Goal: Find contact information: Find contact information

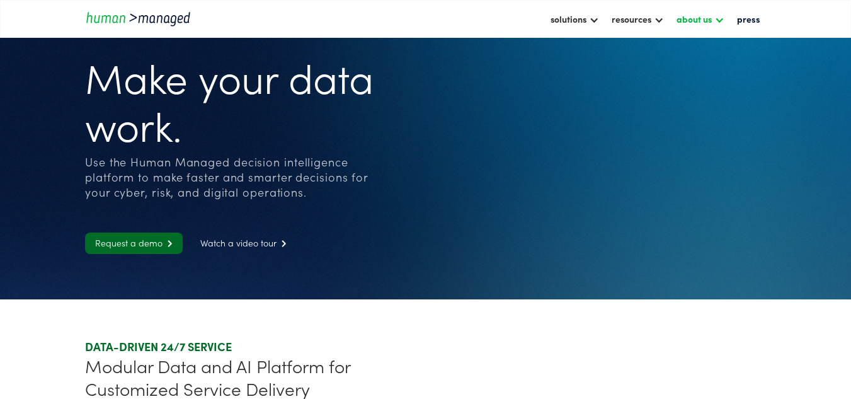
click at [688, 18] on div "about us" at bounding box center [694, 18] width 35 height 15
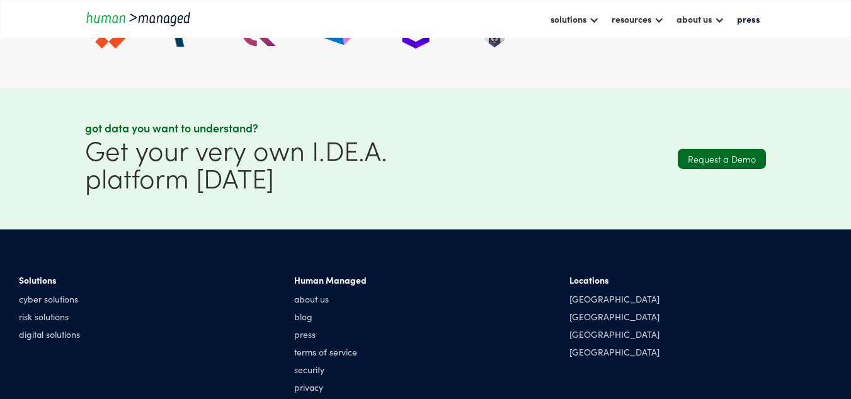
scroll to position [2738, 0]
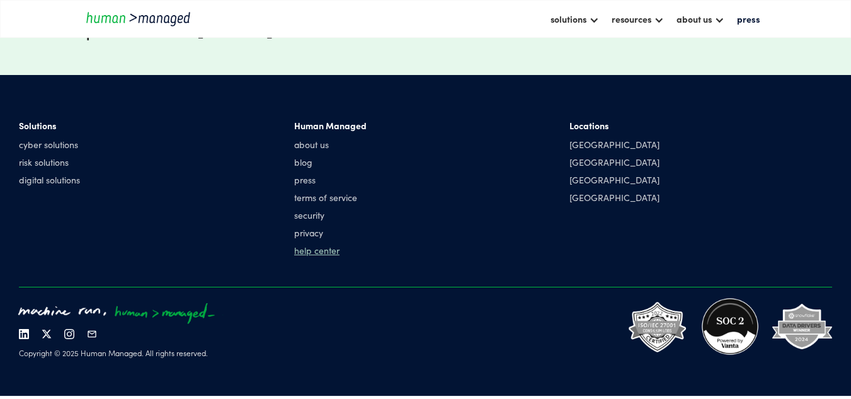
click at [316, 253] on link "help center" at bounding box center [330, 250] width 72 height 13
click at [594, 149] on div "[GEOGRAPHIC_DATA]" at bounding box center [615, 144] width 90 height 13
click at [592, 142] on div "[GEOGRAPHIC_DATA]" at bounding box center [615, 144] width 90 height 13
click at [318, 195] on link "terms of service" at bounding box center [330, 197] width 72 height 13
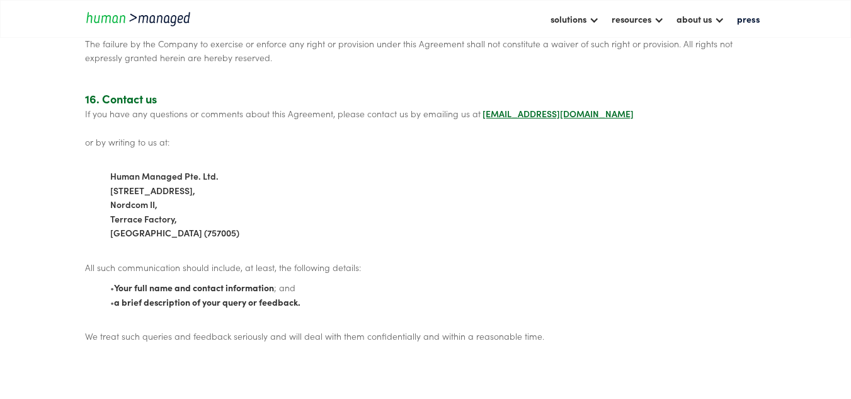
scroll to position [2835, 0]
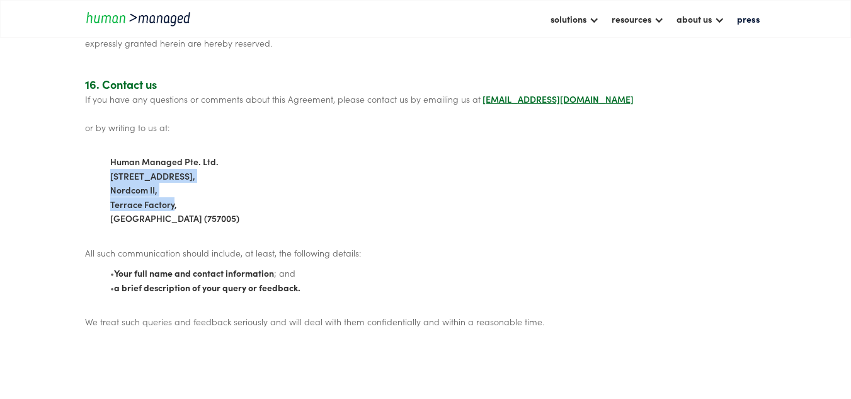
drag, startPoint x: 102, startPoint y: 155, endPoint x: 168, endPoint y: 183, distance: 72.0
click at [168, 183] on p "‍ Human Managed Pte. Ltd. 14 Gambas Crescent, Nordcom II, Terrace Factory, SING…" at bounding box center [425, 189] width 681 height 99
copy span "14 Gambas Crescent, Nordcom II, Terrace Factory"
